Goal: Information Seeking & Learning: Learn about a topic

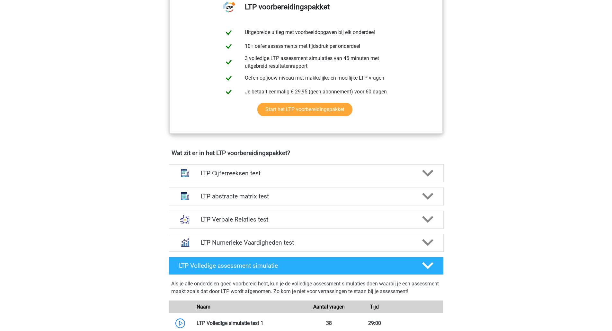
scroll to position [273, 0]
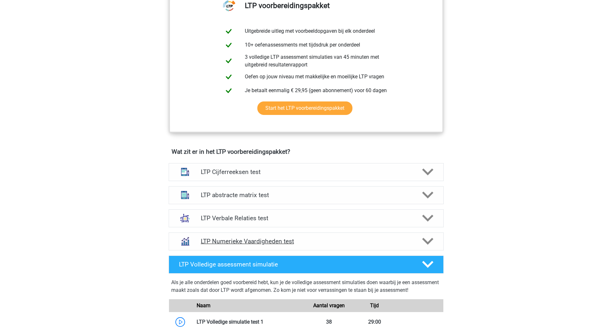
click at [287, 242] on h4 "LTP Numerieke Vaardigheden test" at bounding box center [306, 241] width 210 height 7
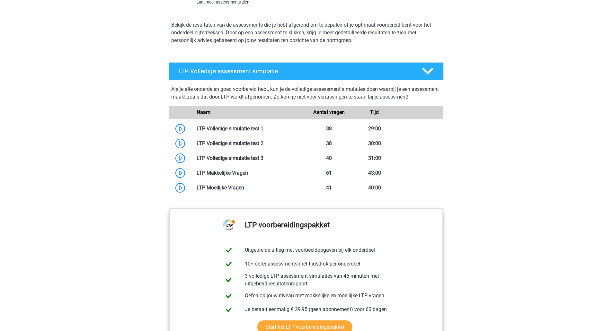
scroll to position [724, 0]
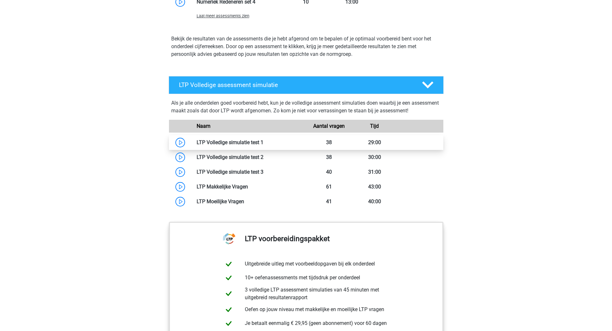
click at [263, 143] on link at bounding box center [263, 142] width 0 height 6
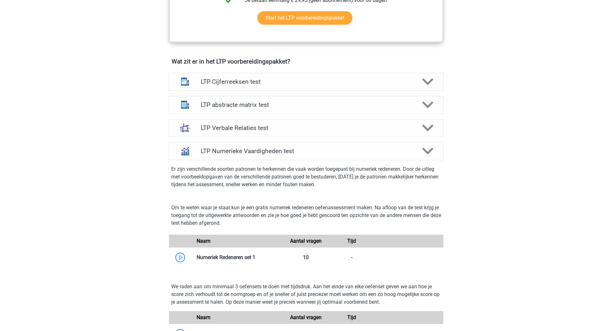
scroll to position [370, 0]
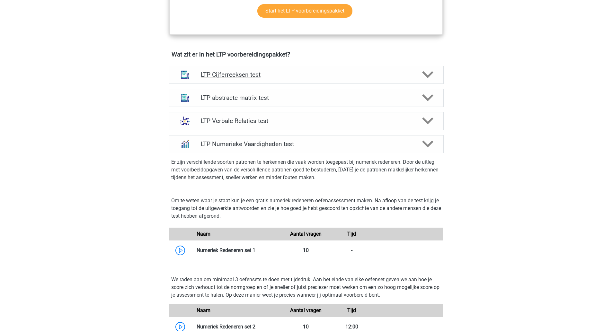
click at [430, 73] on icon at bounding box center [427, 74] width 11 height 11
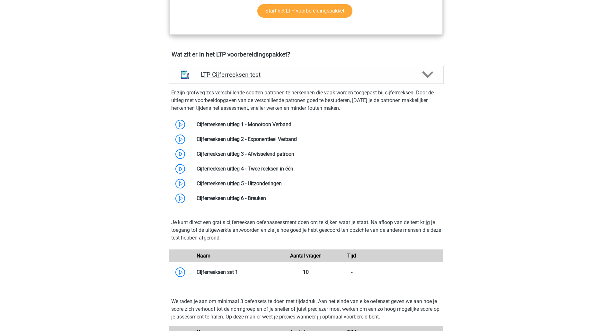
click at [430, 73] on icon at bounding box center [427, 74] width 11 height 11
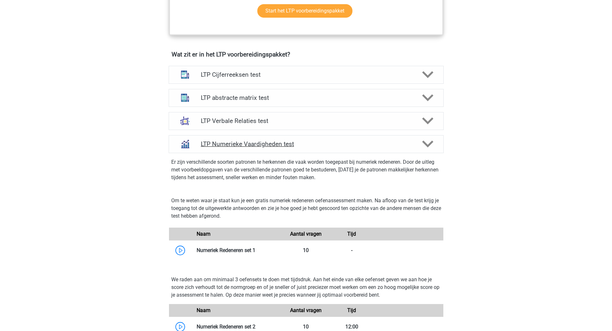
click at [428, 145] on polygon at bounding box center [427, 144] width 11 height 7
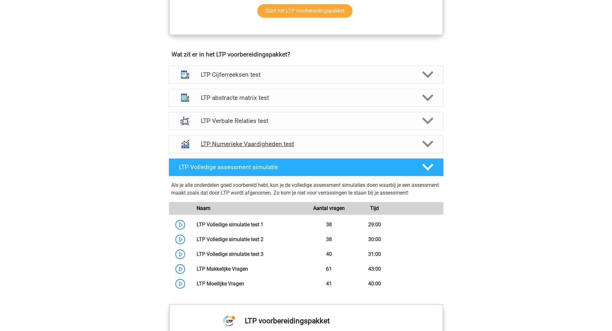
click at [428, 145] on polygon at bounding box center [427, 144] width 11 height 7
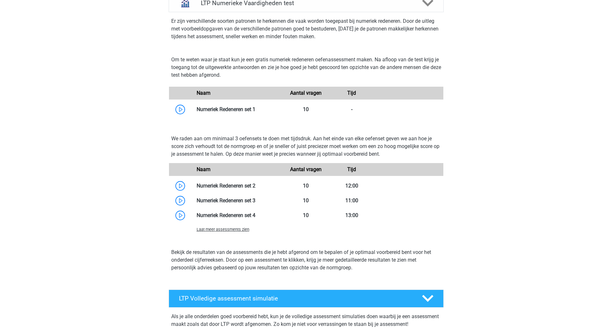
scroll to position [511, 0]
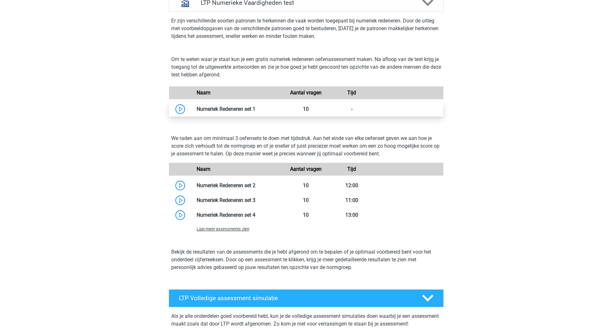
click at [255, 107] on link at bounding box center [255, 109] width 0 height 6
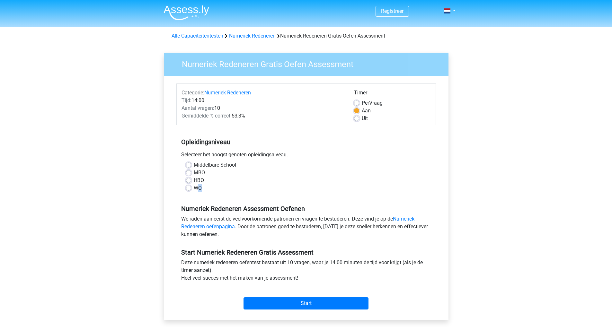
click at [199, 186] on label "WO" at bounding box center [198, 188] width 8 height 8
click at [194, 187] on label "WO" at bounding box center [198, 188] width 8 height 8
click at [190, 187] on input "WO" at bounding box center [188, 187] width 5 height 6
radio input "true"
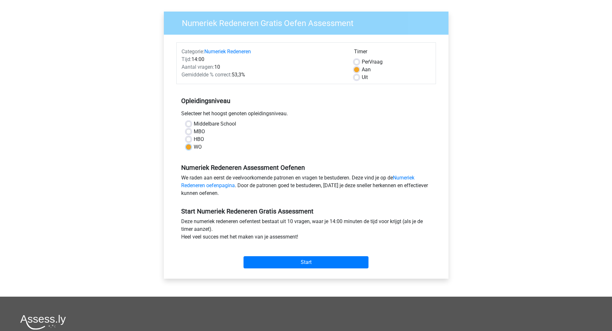
scroll to position [41, 0]
click at [316, 262] on input "Start" at bounding box center [305, 262] width 125 height 12
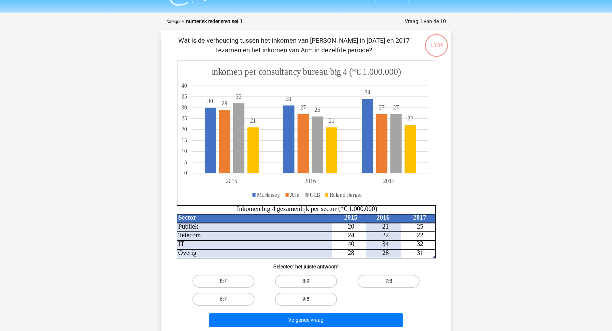
scroll to position [16, 0]
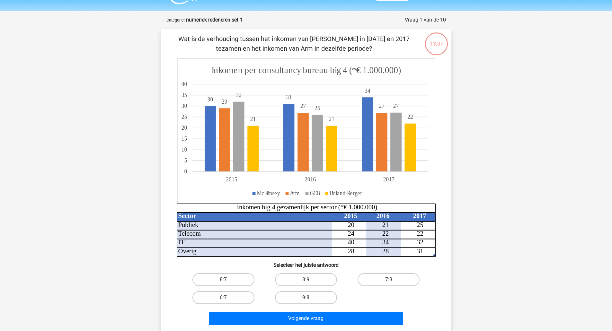
click at [247, 281] on label "8:7" at bounding box center [223, 279] width 62 height 13
click at [227, 281] on input "8:7" at bounding box center [225, 282] width 4 height 4
radio input "true"
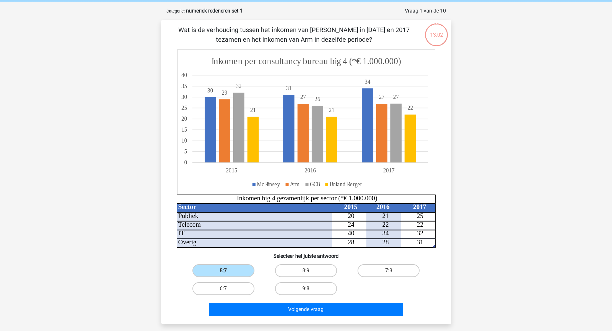
scroll to position [25, 0]
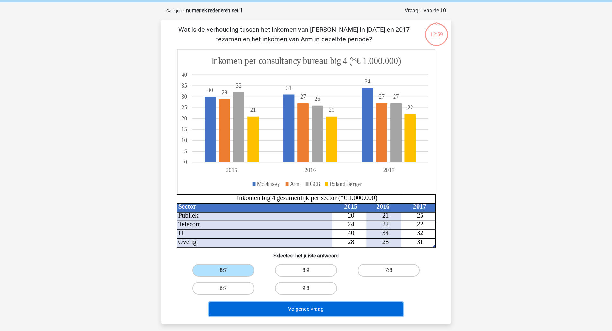
click at [281, 306] on button "Volgende vraag" at bounding box center [306, 308] width 194 height 13
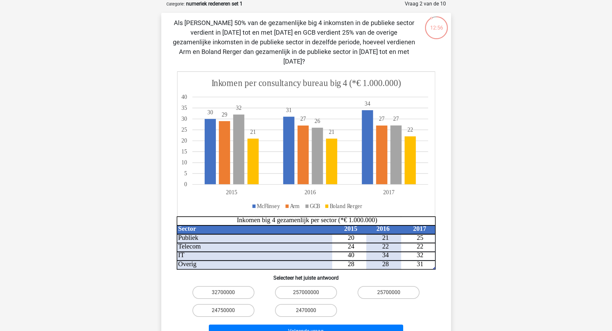
scroll to position [29, 0]
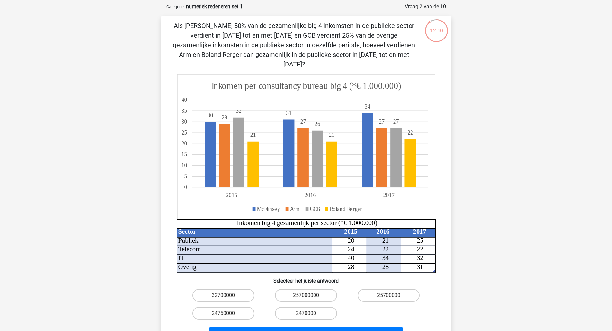
click at [266, 205] on tspan "McFlinsey" at bounding box center [268, 208] width 23 height 7
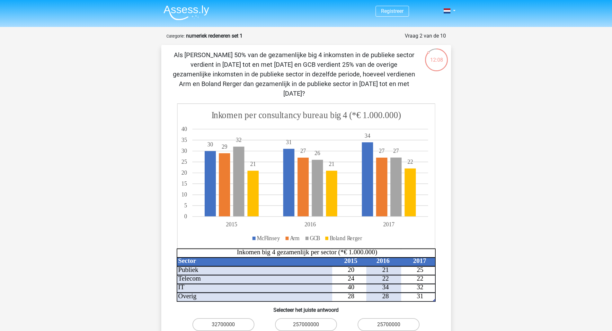
scroll to position [0, 0]
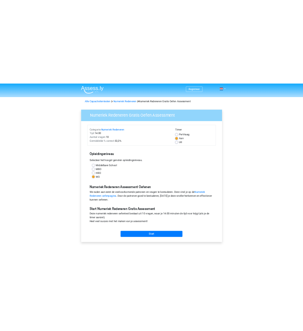
scroll to position [41, 0]
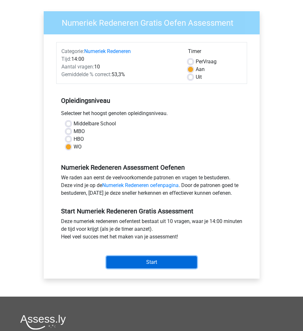
click at [188, 259] on input "Start" at bounding box center [151, 262] width 91 height 12
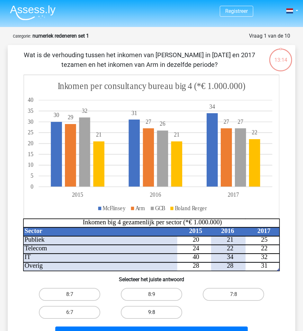
click at [172, 313] on label "9:8" at bounding box center [151, 312] width 61 height 13
click at [156, 313] on input "9:8" at bounding box center [154, 314] width 4 height 4
radio input "true"
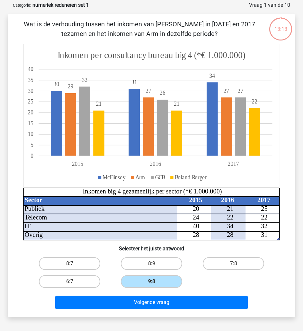
scroll to position [31, 0]
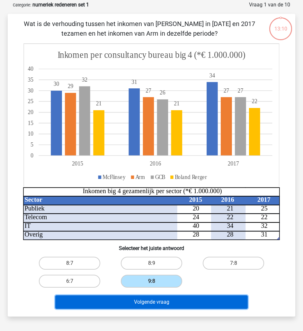
click at [197, 306] on button "Volgende vraag" at bounding box center [151, 301] width 192 height 13
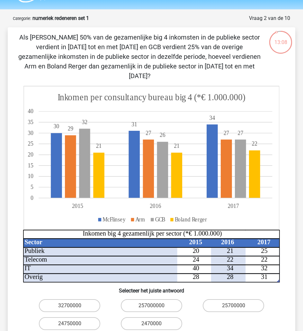
scroll to position [17, 0]
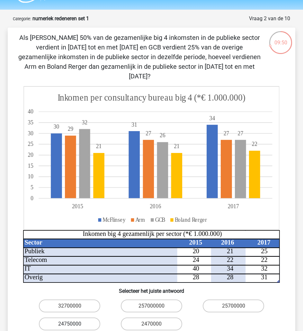
click at [92, 318] on label "24750000" at bounding box center [69, 323] width 61 height 13
click at [74, 324] on input "24750000" at bounding box center [72, 326] width 4 height 4
radio input "true"
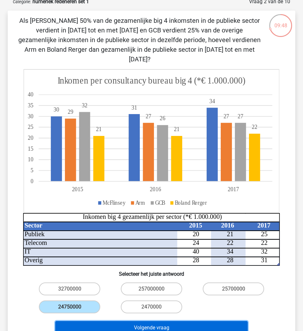
click at [215, 321] on button "Volgende vraag" at bounding box center [151, 327] width 192 height 13
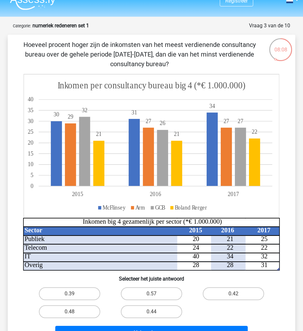
scroll to position [11, 0]
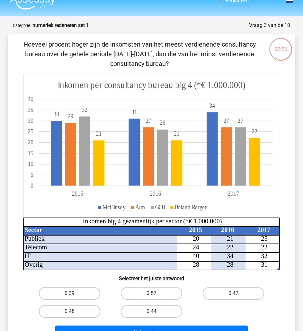
click at [80, 294] on label "0.39" at bounding box center [69, 293] width 61 height 13
click at [74, 294] on input "0.39" at bounding box center [72, 295] width 4 height 4
radio input "true"
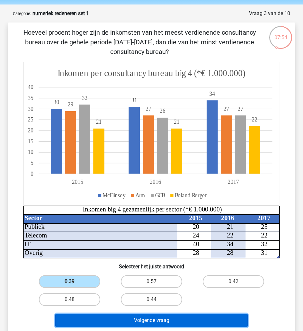
click at [170, 319] on button "Volgende vraag" at bounding box center [151, 319] width 192 height 13
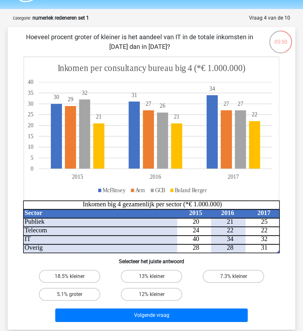
scroll to position [18, 0]
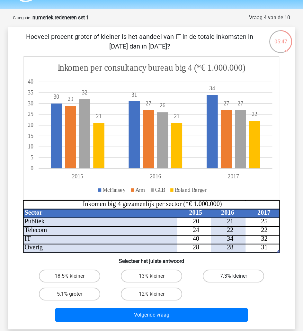
click at [225, 278] on label "7.3% kleiner" at bounding box center [233, 275] width 61 height 13
click at [233, 278] on input "7.3% kleiner" at bounding box center [235, 278] width 4 height 4
radio input "true"
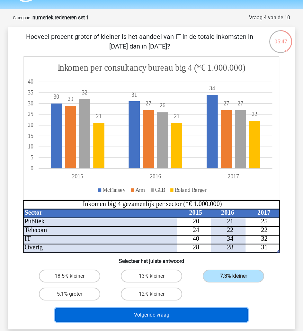
click at [223, 316] on button "Volgende vraag" at bounding box center [151, 314] width 192 height 13
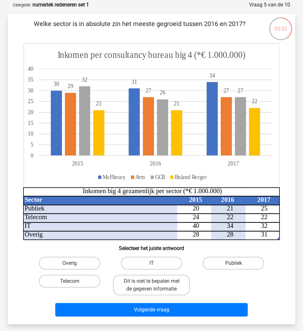
scroll to position [31, 0]
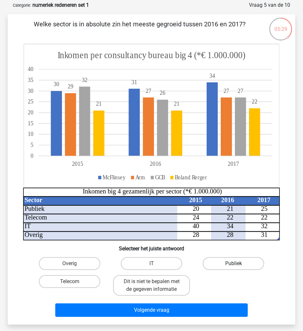
click at [245, 263] on label "Publiek" at bounding box center [233, 263] width 61 height 13
click at [238, 263] on input "Publiek" at bounding box center [235, 265] width 4 height 4
radio input "true"
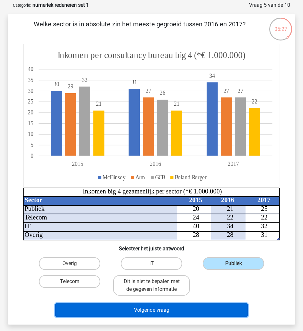
click at [206, 307] on button "Volgende vraag" at bounding box center [151, 309] width 192 height 13
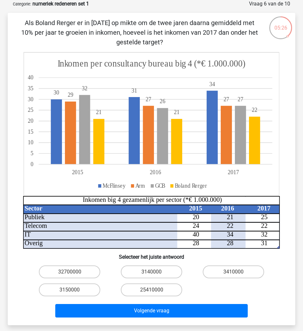
scroll to position [31, 0]
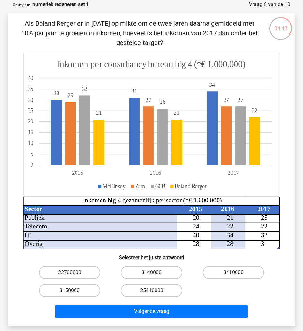
click at [241, 268] on label "3410000" at bounding box center [233, 272] width 61 height 13
click at [238, 272] on input "3410000" at bounding box center [235, 274] width 4 height 4
radio input "true"
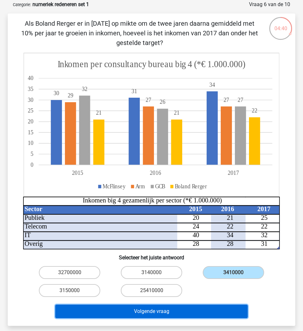
click at [225, 305] on button "Volgende vraag" at bounding box center [151, 310] width 192 height 13
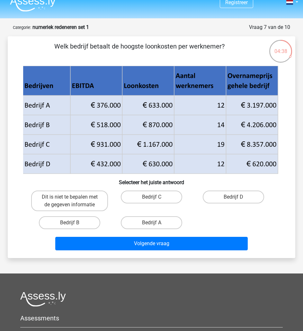
scroll to position [8, 0]
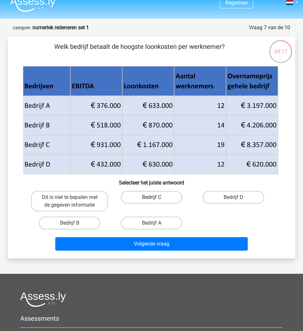
click at [146, 198] on label "Bedrijf C" at bounding box center [151, 197] width 61 height 13
click at [152, 198] on input "Bedrijf C" at bounding box center [154, 199] width 4 height 4
radio input "true"
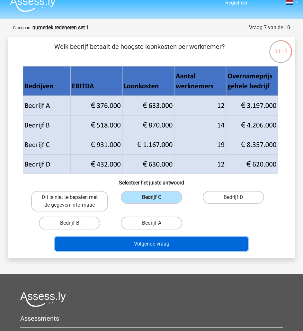
click at [204, 246] on button "Volgende vraag" at bounding box center [151, 243] width 192 height 13
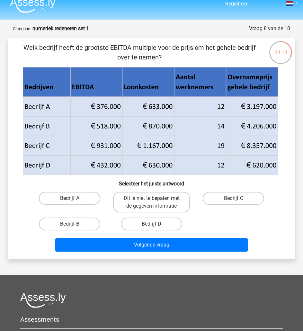
scroll to position [7, 0]
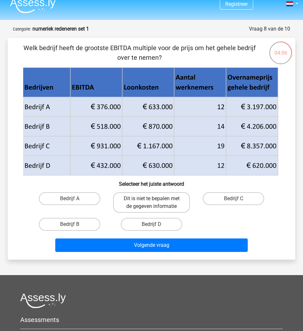
click at [178, 204] on label "Dit is niet te bepalen met de gegeven informatie" at bounding box center [151, 202] width 77 height 21
click at [156, 203] on input "Dit is niet te bepalen met de gegeven informatie" at bounding box center [154, 200] width 4 height 4
radio input "true"
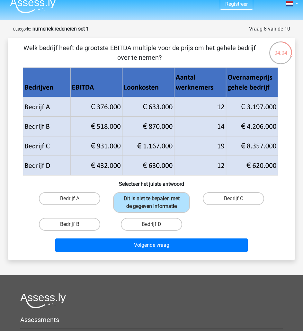
click at [209, 254] on div "Volgende vraag" at bounding box center [152, 246] width 246 height 16
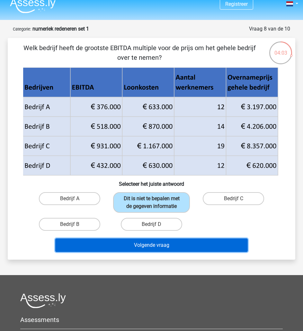
click at [202, 245] on button "Volgende vraag" at bounding box center [151, 244] width 192 height 13
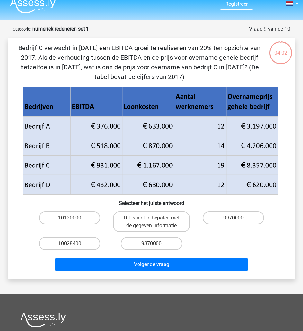
scroll to position [32, 0]
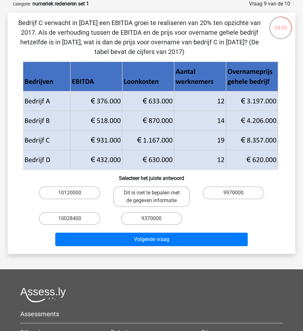
click at [225, 225] on div "10120000 Dit is niet te bepalen met de gegeven informatie 9970000 10028400 9370…" at bounding box center [152, 206] width 246 height 44
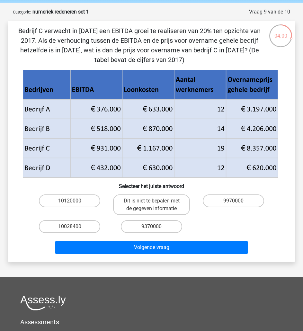
scroll to position [24, 0]
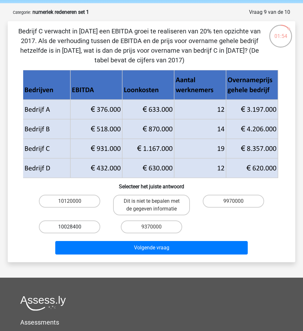
click at [80, 228] on label "10028400" at bounding box center [69, 226] width 61 height 13
click at [74, 228] on input "10028400" at bounding box center [72, 229] width 4 height 4
radio input "true"
click at [136, 259] on div "Bedrijf C verwacht in 2018 een EBITDA groei te realiseren van 20% ten opzichte …" at bounding box center [151, 141] width 287 height 241
click at [143, 240] on div "Volgende vraag" at bounding box center [151, 246] width 267 height 21
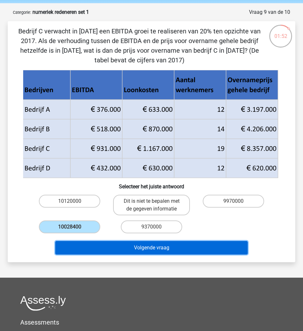
click at [146, 250] on button "Volgende vraag" at bounding box center [151, 247] width 192 height 13
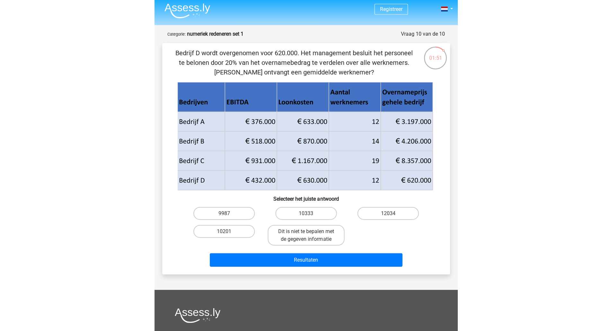
scroll to position [2, 0]
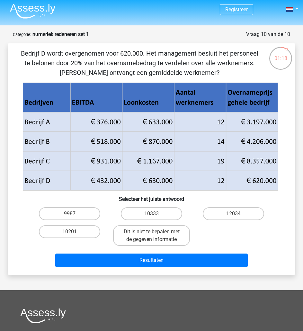
click at [153, 213] on input "10333" at bounding box center [154, 215] width 4 height 4
radio input "true"
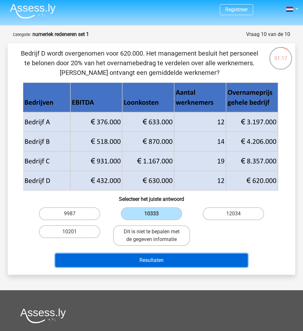
click at [198, 262] on button "Resultaten" at bounding box center [151, 259] width 192 height 13
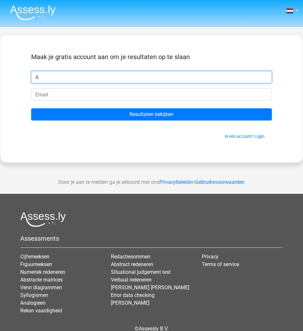
click at [183, 79] on input "A" at bounding box center [151, 77] width 240 height 12
type input "Amresh"
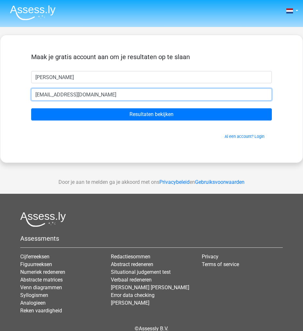
type input "amresh91@live.nl"
click at [31, 108] on input "Resultaten bekijken" at bounding box center [151, 114] width 240 height 12
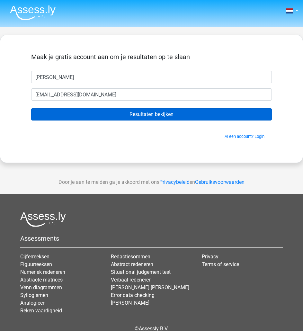
click at [177, 118] on input "Resultaten bekijken" at bounding box center [151, 114] width 240 height 12
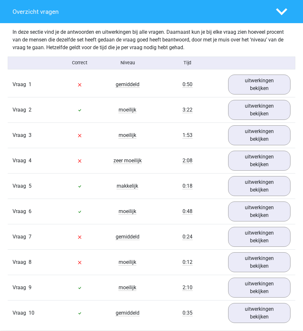
scroll to position [482, 0]
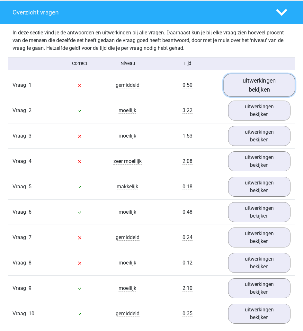
click at [264, 87] on link "uitwerkingen bekijken" at bounding box center [259, 85] width 72 height 23
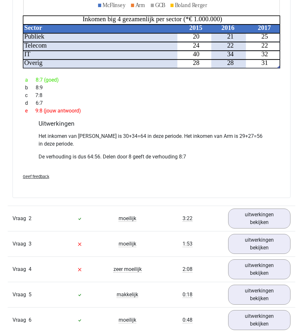
scroll to position [766, 0]
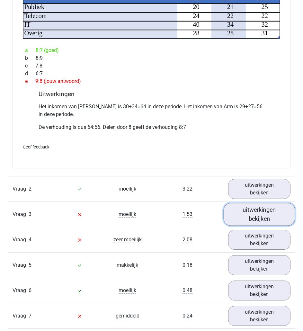
click at [259, 217] on link "uitwerkingen bekijken" at bounding box center [259, 214] width 72 height 23
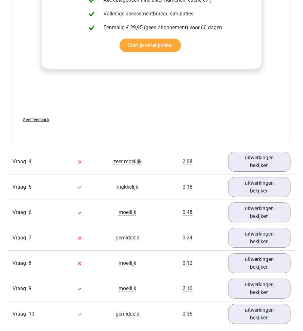
scroll to position [1366, 0]
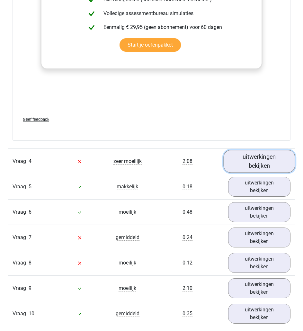
click at [267, 164] on link "uitwerkingen bekijken" at bounding box center [259, 161] width 72 height 23
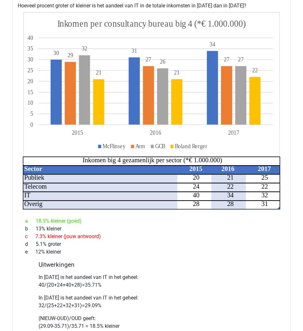
scroll to position [1549, 0]
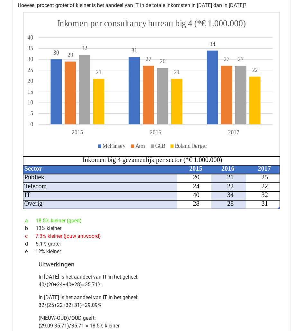
click at [175, 272] on div "In 2015 is het aandeel van IT in het geheel: 40/(20+24+40+28)=35.71% In 2017 is…" at bounding box center [152, 303] width 226 height 67
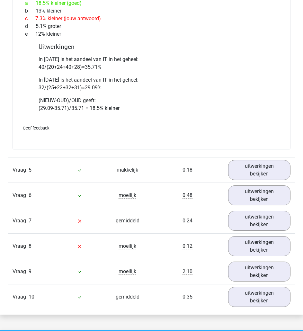
scroll to position [1767, 0]
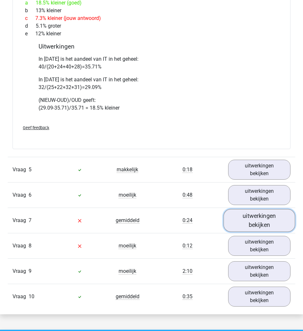
click at [277, 226] on link "uitwerkingen bekijken" at bounding box center [259, 220] width 72 height 23
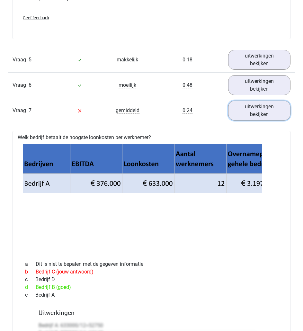
scroll to position [1867, 0]
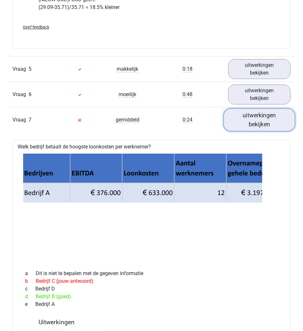
click at [263, 121] on link "uitwerkingen bekijken" at bounding box center [259, 120] width 72 height 23
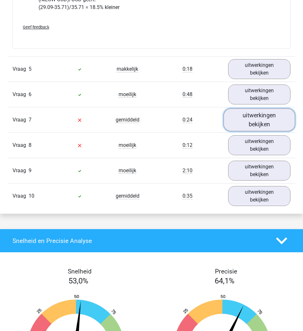
click at [263, 121] on link "uitwerkingen bekijken" at bounding box center [259, 120] width 72 height 23
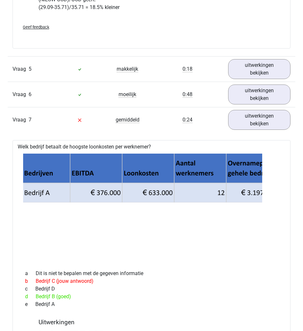
click at [165, 194] on icon at bounding box center [151, 208] width 252 height 95
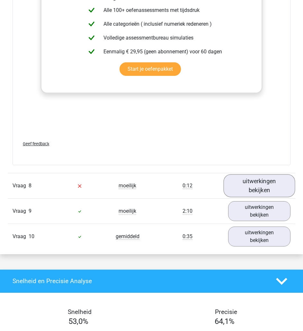
scroll to position [2253, 0]
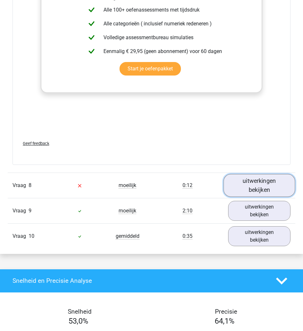
click at [264, 180] on link "uitwerkingen bekijken" at bounding box center [259, 185] width 72 height 23
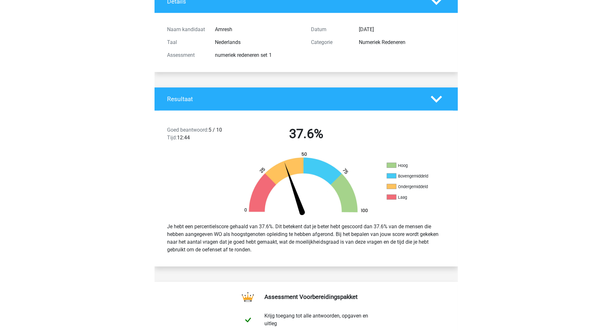
scroll to position [0, 0]
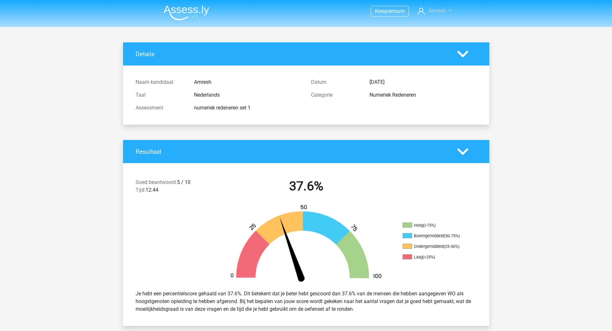
click at [302, 9] on span "Amresh" at bounding box center [436, 11] width 17 height 6
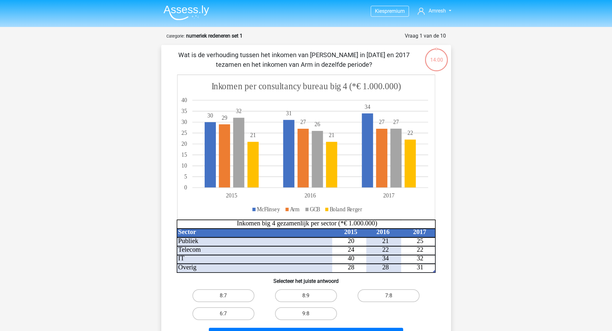
scroll to position [2, 0]
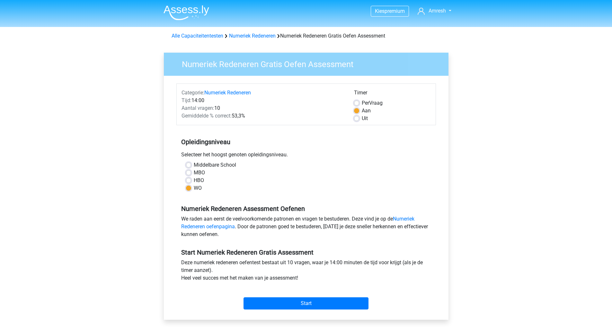
scroll to position [41, 0]
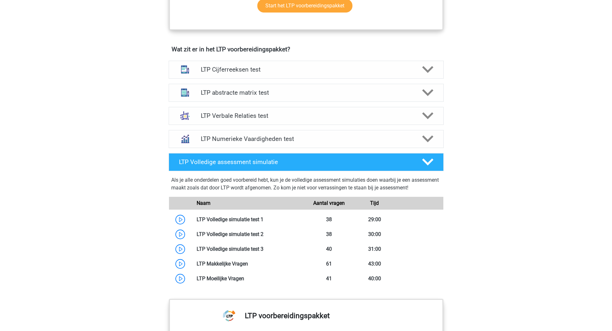
scroll to position [375, 0]
click at [388, 159] on h4 "LTP Volledige assessment simulatie" at bounding box center [295, 161] width 232 height 7
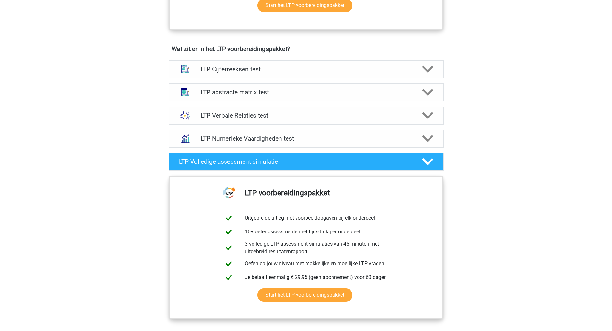
click at [407, 138] on h4 "LTP Numerieke Vaardigheden test" at bounding box center [306, 138] width 210 height 7
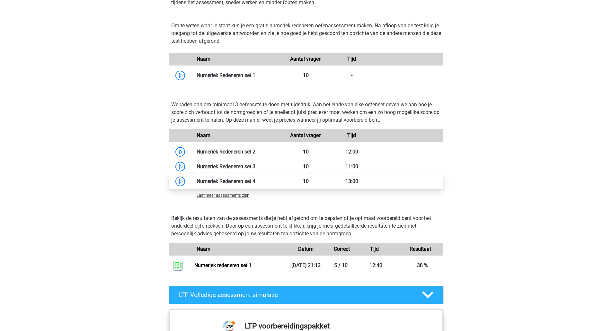
scroll to position [544, 0]
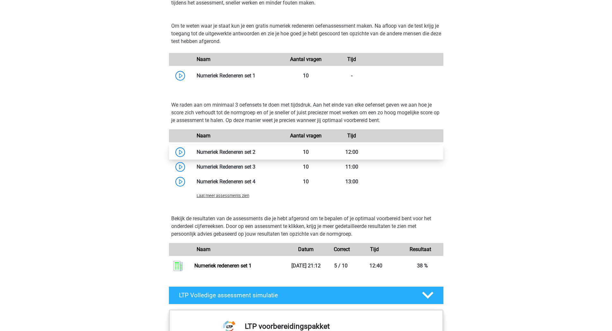
click at [255, 150] on link at bounding box center [255, 152] width 0 height 6
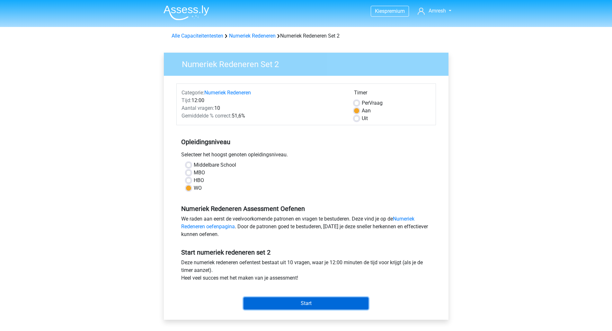
click at [319, 299] on input "Start" at bounding box center [305, 303] width 125 height 12
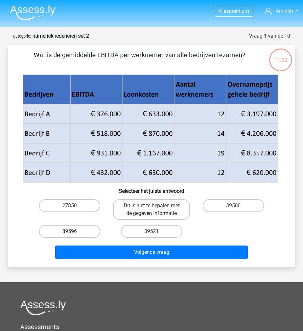
click at [88, 229] on label "39596" at bounding box center [69, 231] width 61 height 13
click at [74, 231] on input "39596" at bounding box center [72, 233] width 4 height 4
radio input "true"
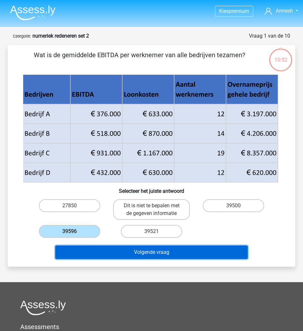
click at [198, 253] on button "Volgende vraag" at bounding box center [151, 251] width 192 height 13
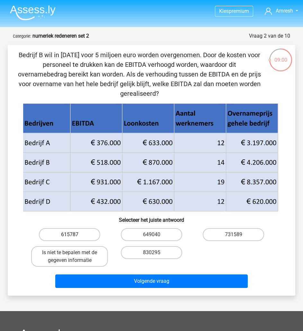
click at [65, 228] on label "615787" at bounding box center [69, 234] width 61 height 13
click at [70, 234] on input "615787" at bounding box center [72, 236] width 4 height 4
radio input "true"
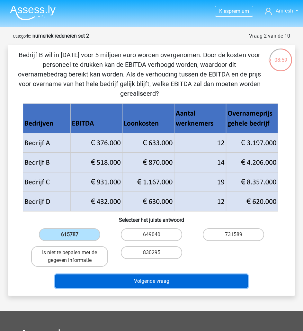
click at [114, 274] on button "Volgende vraag" at bounding box center [151, 280] width 192 height 13
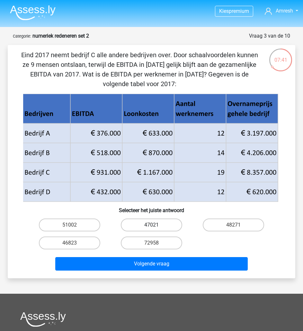
click at [172, 220] on label "47021" at bounding box center [151, 224] width 61 height 13
click at [156, 225] on input "47021" at bounding box center [154, 227] width 4 height 4
radio input "true"
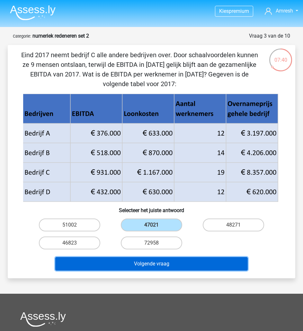
click at [201, 261] on button "Volgende vraag" at bounding box center [151, 263] width 192 height 13
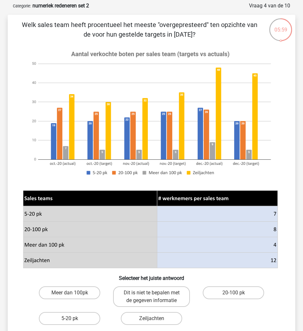
scroll to position [55, 0]
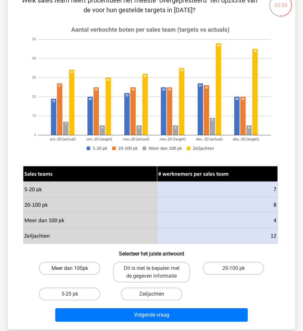
click at [90, 272] on label "Meer dan 100pk" at bounding box center [69, 268] width 61 height 13
click at [74, 272] on input "Meer dan 100pk" at bounding box center [72, 270] width 4 height 4
radio input "true"
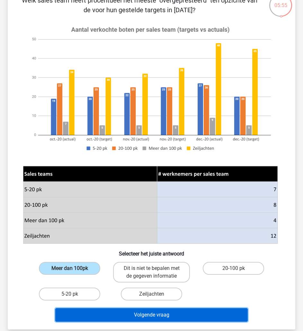
click at [166, 317] on button "Volgende vraag" at bounding box center [151, 314] width 192 height 13
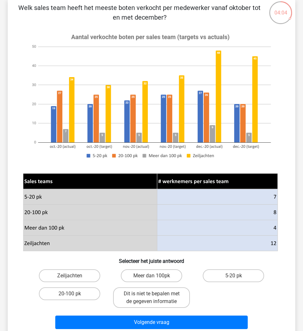
scroll to position [48, 0]
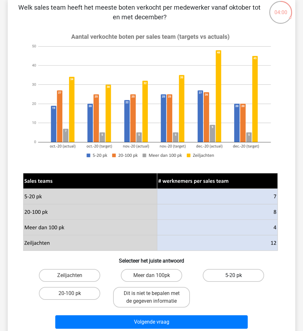
click at [225, 276] on label "5-20 pk" at bounding box center [233, 275] width 61 height 13
click at [233, 276] on input "5-20 pk" at bounding box center [235, 277] width 4 height 4
radio input "true"
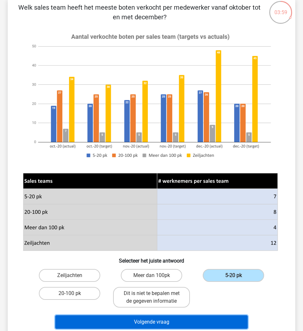
click at [214, 323] on button "Volgende vraag" at bounding box center [151, 321] width 192 height 13
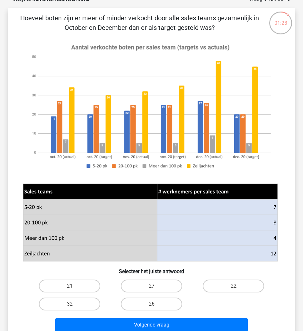
scroll to position [37, 0]
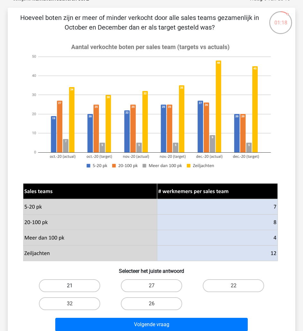
click at [86, 285] on label "21" at bounding box center [69, 285] width 61 height 13
click at [74, 285] on input "21" at bounding box center [72, 287] width 4 height 4
radio input "true"
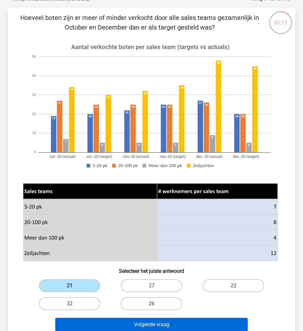
scroll to position [44, 0]
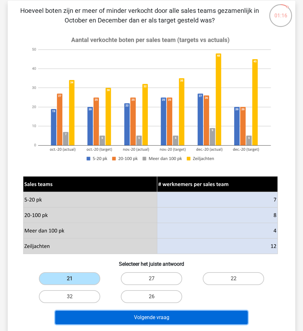
click at [210, 316] on button "Volgende vraag" at bounding box center [151, 316] width 192 height 13
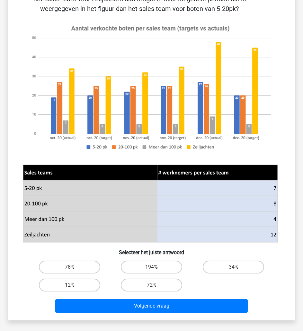
scroll to position [75, 0]
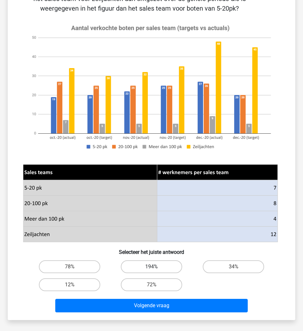
click at [161, 268] on label "194%" at bounding box center [151, 266] width 61 height 13
click at [156, 268] on input "194%" at bounding box center [154, 268] width 4 height 4
radio input "true"
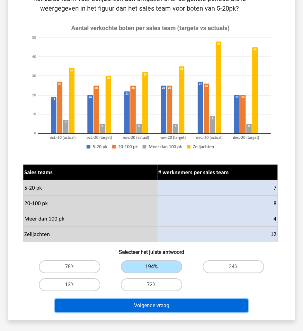
click at [194, 305] on button "Volgende vraag" at bounding box center [151, 305] width 192 height 13
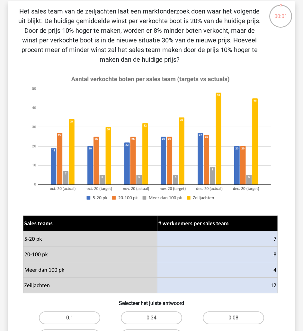
scroll to position [29, 0]
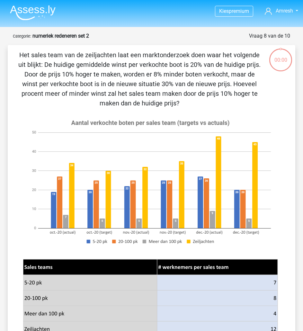
scroll to position [29, 0]
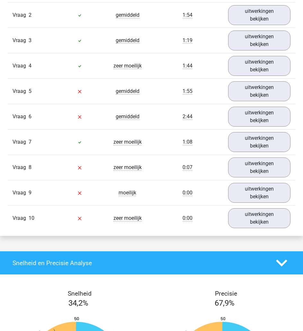
scroll to position [562, 0]
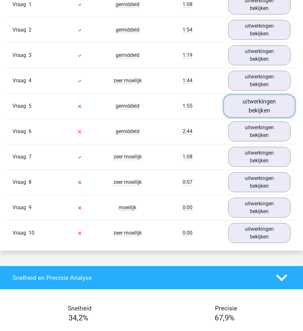
click at [253, 101] on link "uitwerkingen bekijken" at bounding box center [259, 106] width 72 height 23
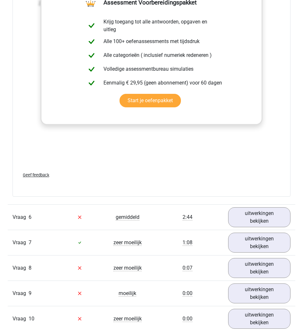
scroll to position [1025, 0]
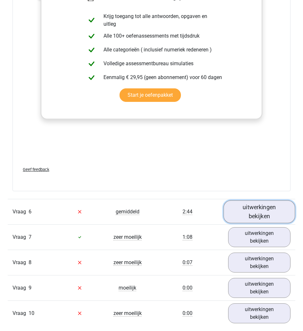
click at [250, 205] on link "uitwerkingen bekijken" at bounding box center [259, 211] width 72 height 23
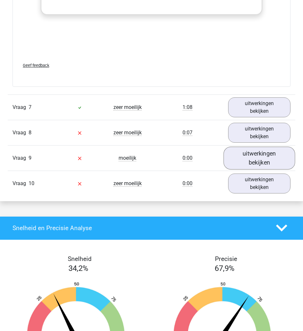
scroll to position [1706, 0]
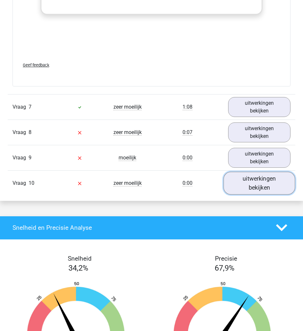
click at [265, 181] on link "uitwerkingen bekijken" at bounding box center [259, 182] width 72 height 23
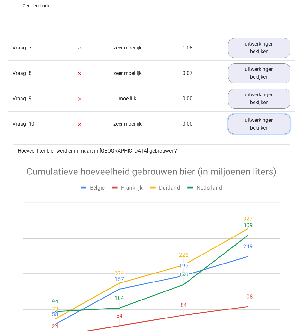
scroll to position [1764, 0]
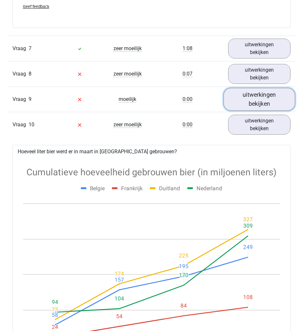
click at [268, 89] on link "uitwerkingen bekijken" at bounding box center [259, 99] width 72 height 23
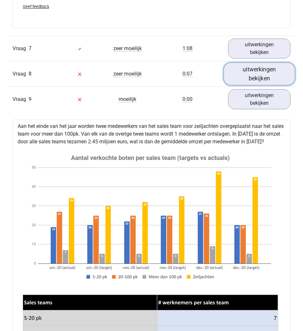
click at [276, 77] on link "uitwerkingen bekijken" at bounding box center [259, 73] width 72 height 23
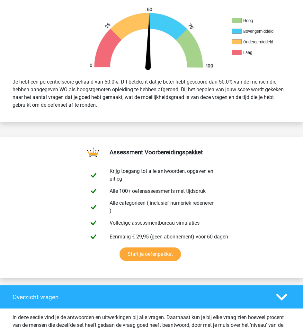
scroll to position [0, 0]
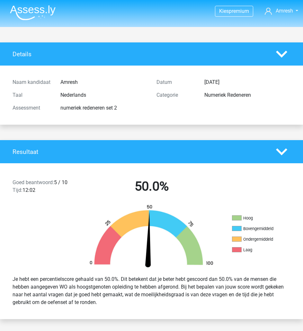
click at [43, 8] on img at bounding box center [33, 12] width 46 height 15
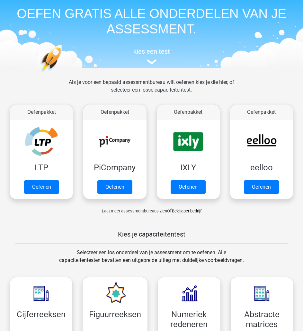
scroll to position [13, 0]
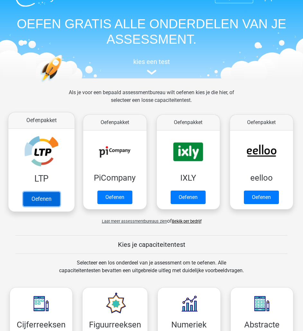
click at [50, 192] on link "Oefenen" at bounding box center [41, 199] width 37 height 14
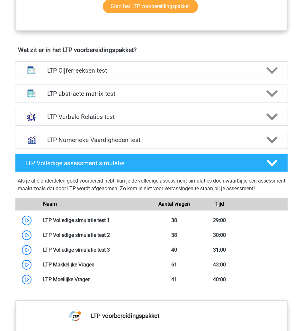
scroll to position [372, 0]
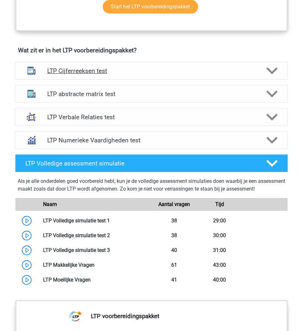
click at [278, 74] on div at bounding box center [271, 70] width 22 height 11
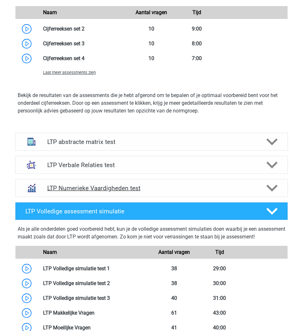
scroll to position [688, 0]
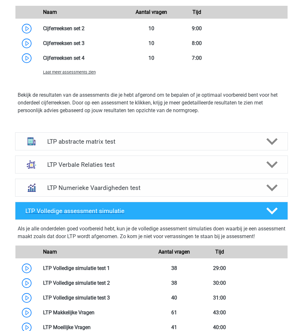
click at [276, 211] on icon at bounding box center [271, 210] width 11 height 11
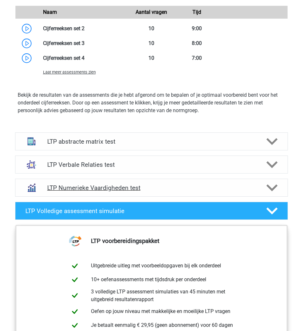
click at [276, 180] on div "LTP Numerieke Vaardigheden test" at bounding box center [151, 187] width 273 height 18
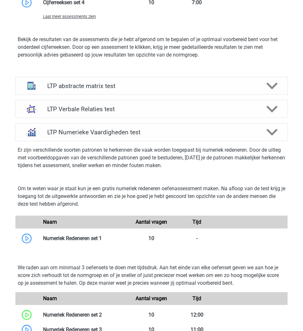
scroll to position [719, 0]
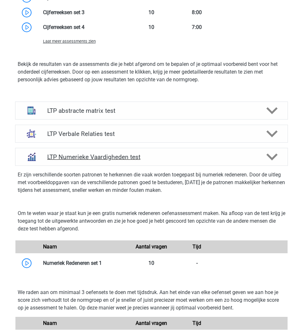
click at [276, 159] on icon at bounding box center [271, 156] width 11 height 11
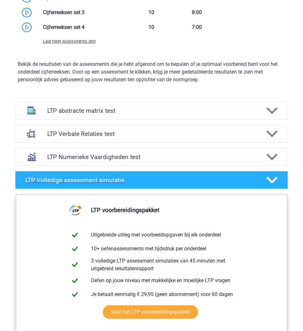
click at [274, 180] on polygon at bounding box center [271, 179] width 11 height 7
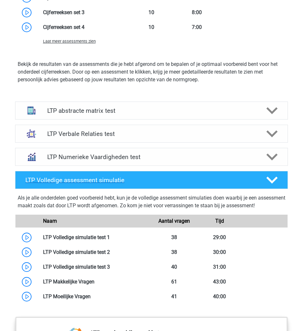
click at [274, 180] on polygon at bounding box center [271, 179] width 11 height 7
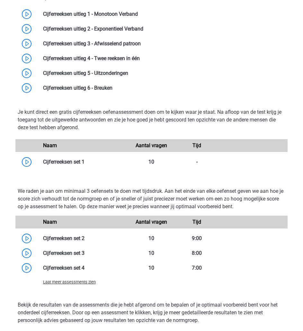
scroll to position [479, 0]
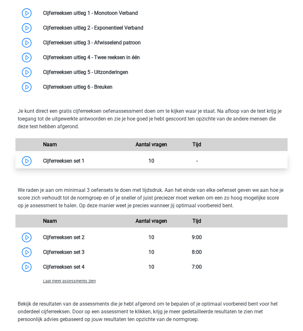
click at [84, 159] on link at bounding box center [84, 161] width 0 height 6
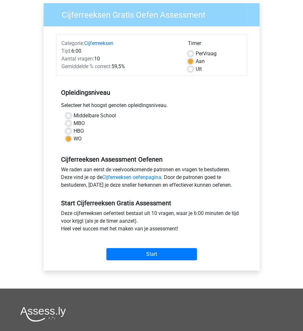
scroll to position [50, 0]
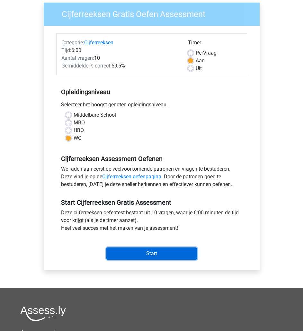
click at [163, 254] on input "Start" at bounding box center [151, 253] width 91 height 12
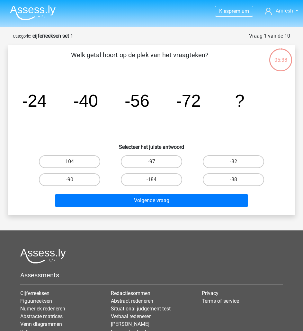
click at [236, 181] on input "-88" at bounding box center [235, 181] width 4 height 4
radio input "true"
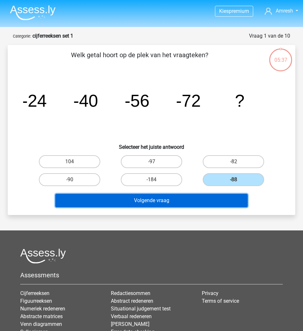
click at [226, 200] on button "Volgende vraag" at bounding box center [151, 200] width 192 height 13
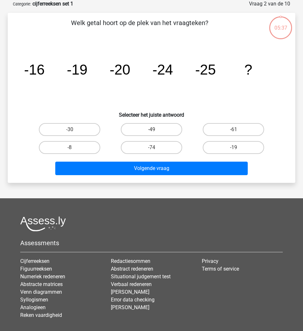
scroll to position [1, 0]
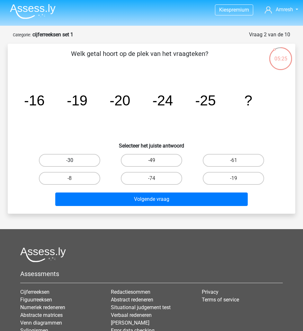
click at [96, 157] on label "-30" at bounding box center [69, 160] width 61 height 13
click at [74, 160] on input "-30" at bounding box center [72, 162] width 4 height 4
radio input "true"
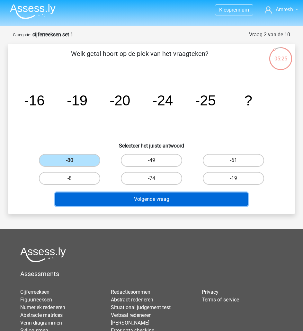
click at [146, 201] on button "Volgende vraag" at bounding box center [151, 198] width 192 height 13
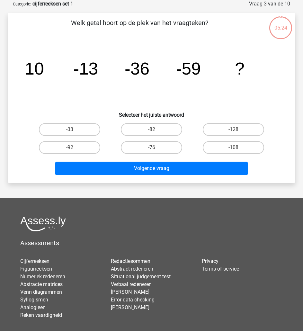
scroll to position [0, 0]
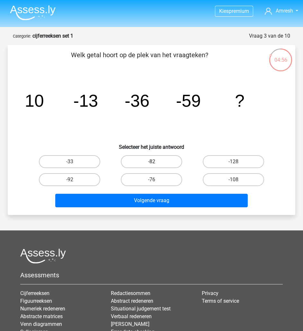
click at [153, 161] on label "-82" at bounding box center [151, 161] width 61 height 13
click at [153, 161] on input "-82" at bounding box center [154, 163] width 4 height 4
radio input "true"
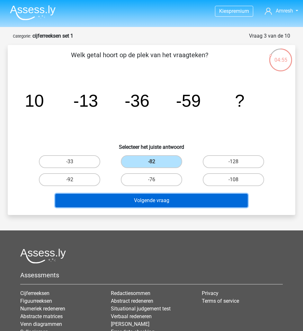
click at [185, 203] on button "Volgende vraag" at bounding box center [151, 200] width 192 height 13
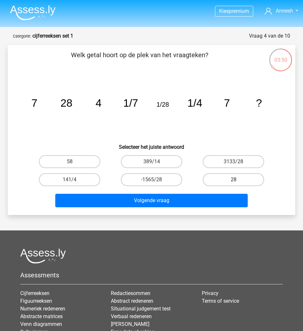
click at [233, 177] on label "28" at bounding box center [233, 179] width 61 height 13
click at [233, 179] on input "28" at bounding box center [235, 181] width 4 height 4
radio input "true"
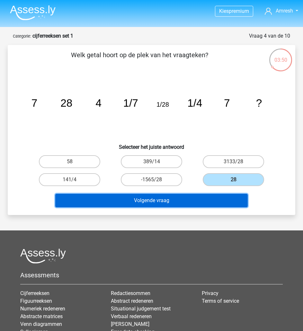
click at [217, 204] on button "Volgende vraag" at bounding box center [151, 200] width 192 height 13
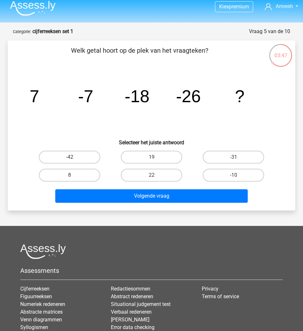
scroll to position [4, 0]
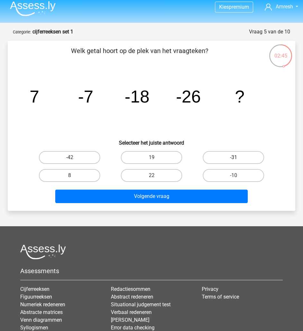
click at [220, 161] on label "-31" at bounding box center [233, 157] width 61 height 13
click at [233, 161] on input "-31" at bounding box center [235, 159] width 4 height 4
radio input "true"
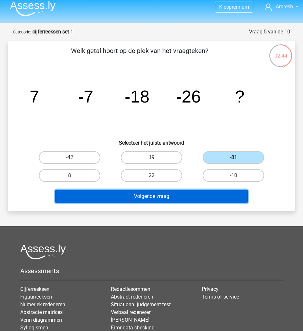
click at [216, 193] on button "Volgende vraag" at bounding box center [151, 195] width 192 height 13
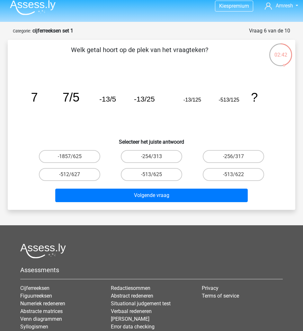
scroll to position [5, 0]
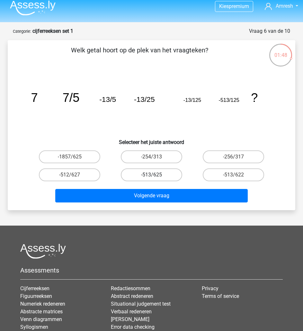
click at [159, 174] on label "-513/625" at bounding box center [151, 174] width 61 height 13
click at [156, 175] on input "-513/625" at bounding box center [154, 177] width 4 height 4
radio input "true"
click at [165, 188] on div "Volgende vraag" at bounding box center [151, 194] width 267 height 21
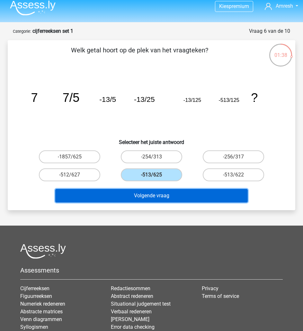
click at [166, 190] on button "Volgende vraag" at bounding box center [151, 195] width 192 height 13
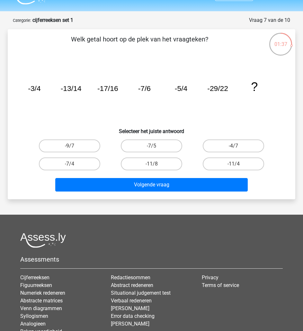
scroll to position [15, 0]
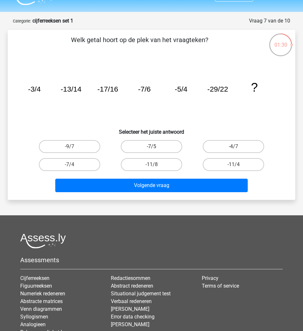
click at [166, 144] on label "-7/5" at bounding box center [151, 146] width 61 height 13
click at [156, 146] on input "-7/5" at bounding box center [154, 148] width 4 height 4
radio input "true"
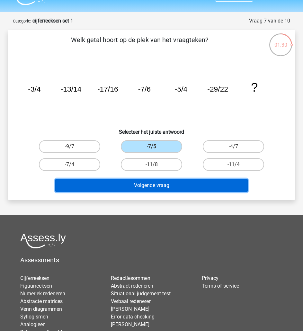
click at [195, 186] on button "Volgende vraag" at bounding box center [151, 184] width 192 height 13
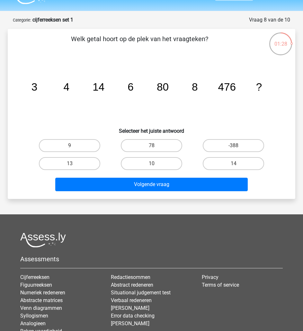
scroll to position [13, 0]
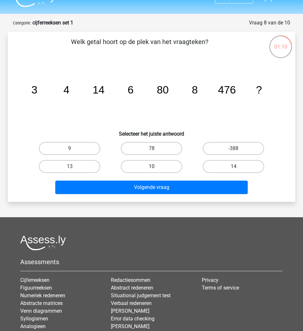
click at [165, 165] on label "10" at bounding box center [151, 166] width 61 height 13
click at [156, 166] on input "10" at bounding box center [154, 168] width 4 height 4
radio input "true"
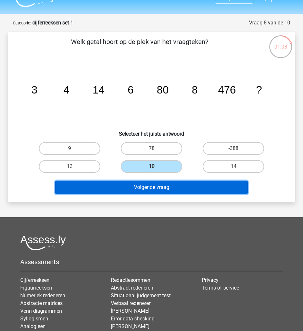
click at [207, 190] on button "Volgende vraag" at bounding box center [151, 186] width 192 height 13
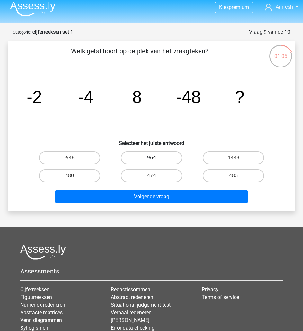
scroll to position [2, 0]
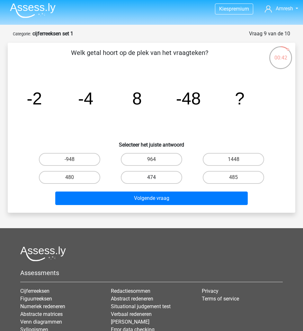
click at [154, 182] on label "474" at bounding box center [151, 177] width 61 height 13
click at [154, 181] on input "474" at bounding box center [154, 179] width 4 height 4
radio input "true"
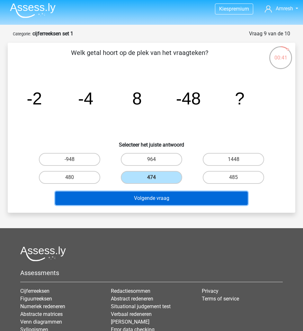
click at [182, 202] on button "Volgende vraag" at bounding box center [151, 197] width 192 height 13
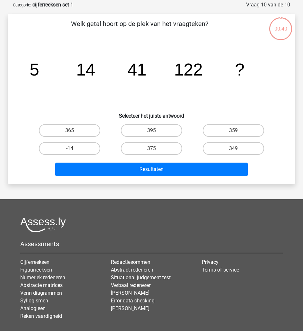
scroll to position [32, 0]
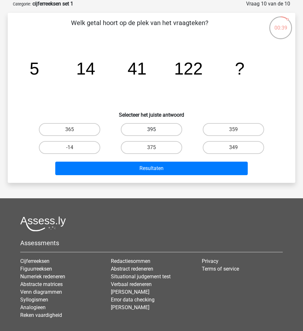
click at [169, 129] on label "395" at bounding box center [151, 129] width 61 height 13
click at [156, 129] on input "395" at bounding box center [154, 131] width 4 height 4
radio input "true"
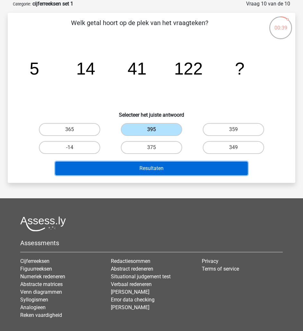
click at [180, 173] on button "Resultaten" at bounding box center [151, 167] width 192 height 13
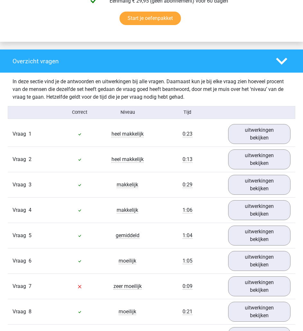
scroll to position [513, 0]
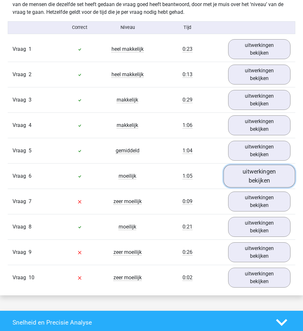
click at [264, 172] on link "uitwerkingen bekijken" at bounding box center [259, 176] width 72 height 23
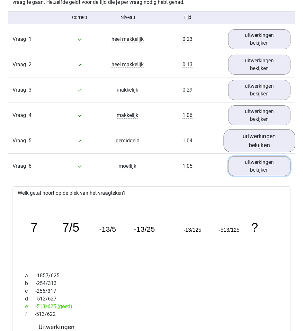
scroll to position [522, 0]
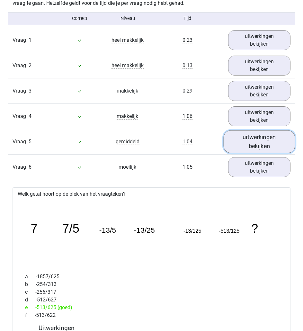
click at [265, 139] on link "uitwerkingen bekijken" at bounding box center [259, 141] width 72 height 23
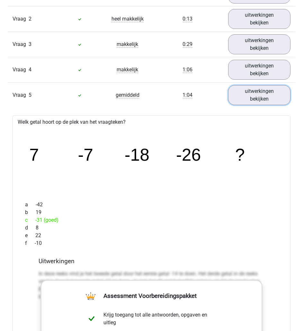
scroll to position [558, 0]
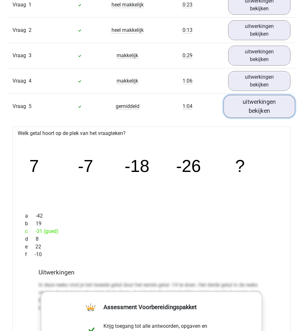
click at [262, 115] on link "uitwerkingen bekijken" at bounding box center [259, 106] width 72 height 23
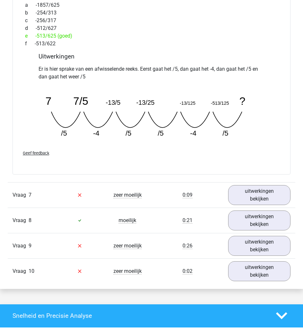
scroll to position [795, 0]
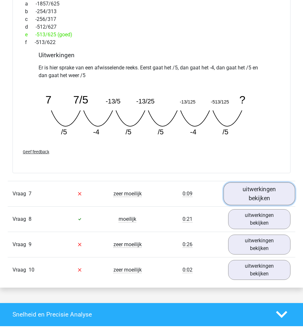
click at [277, 190] on link "uitwerkingen bekijken" at bounding box center [259, 193] width 72 height 23
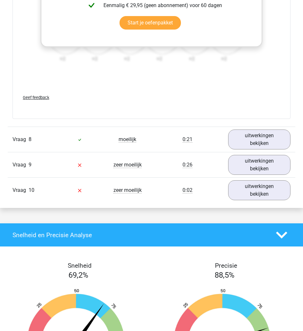
scroll to position [1261, 0]
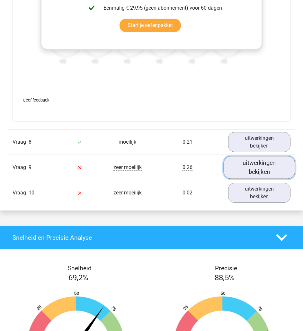
click at [254, 160] on link "uitwerkingen bekijken" at bounding box center [259, 167] width 72 height 23
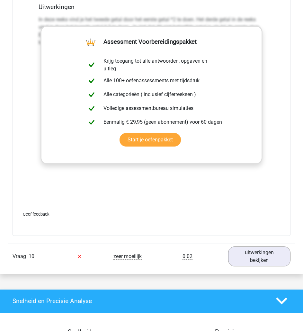
scroll to position [1587, 0]
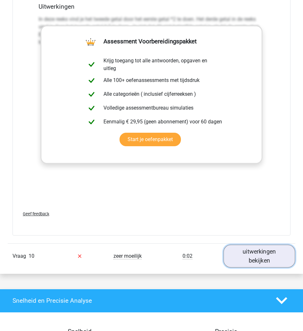
click at [264, 251] on link "uitwerkingen bekijken" at bounding box center [259, 255] width 72 height 23
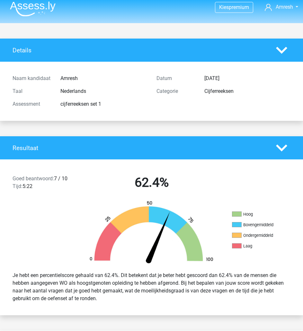
scroll to position [0, 0]
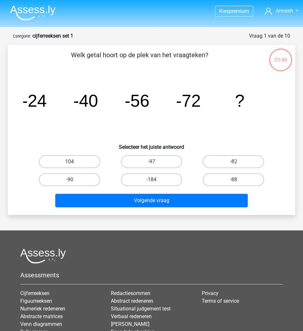
click at [25, 16] on img at bounding box center [33, 12] width 46 height 15
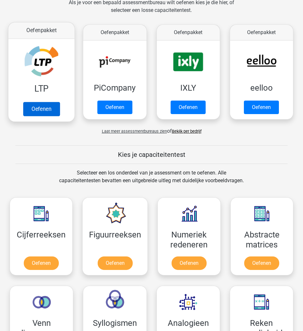
scroll to position [103, 0]
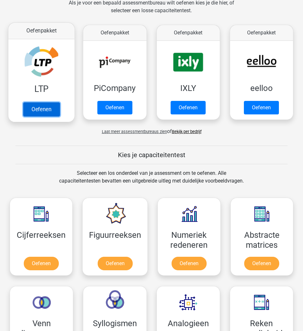
click at [52, 102] on link "Oefenen" at bounding box center [41, 109] width 37 height 14
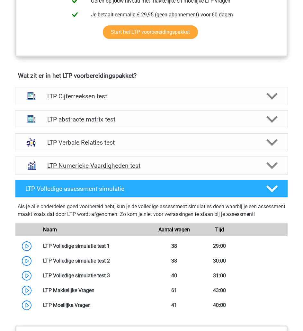
scroll to position [346, 0]
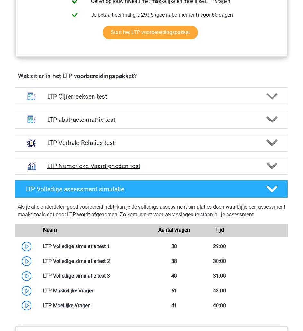
click at [181, 167] on h4 "LTP Numerieke Vaardigheden test" at bounding box center [151, 165] width 208 height 7
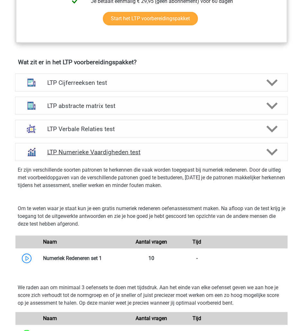
scroll to position [360, 0]
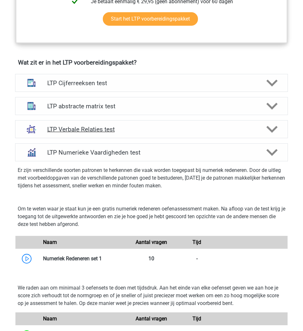
click at [217, 135] on div "LTP Verbale Relaties test" at bounding box center [151, 129] width 273 height 18
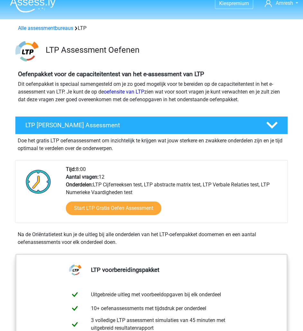
scroll to position [0, 0]
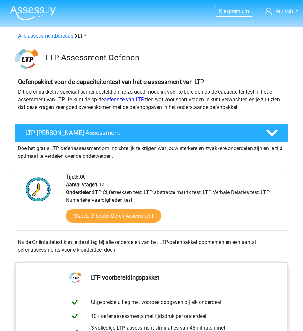
click at [36, 14] on img at bounding box center [33, 12] width 46 height 15
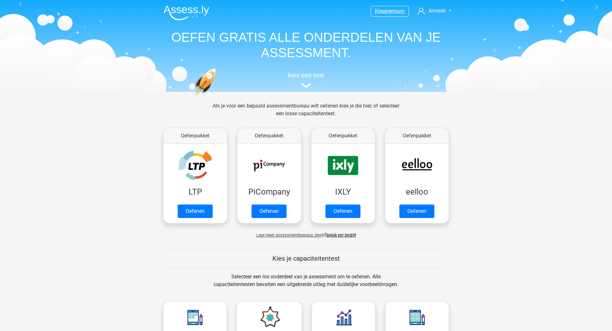
click at [302, 12] on span "Kies" at bounding box center [380, 11] width 10 height 6
